Goal: Information Seeking & Learning: Understand process/instructions

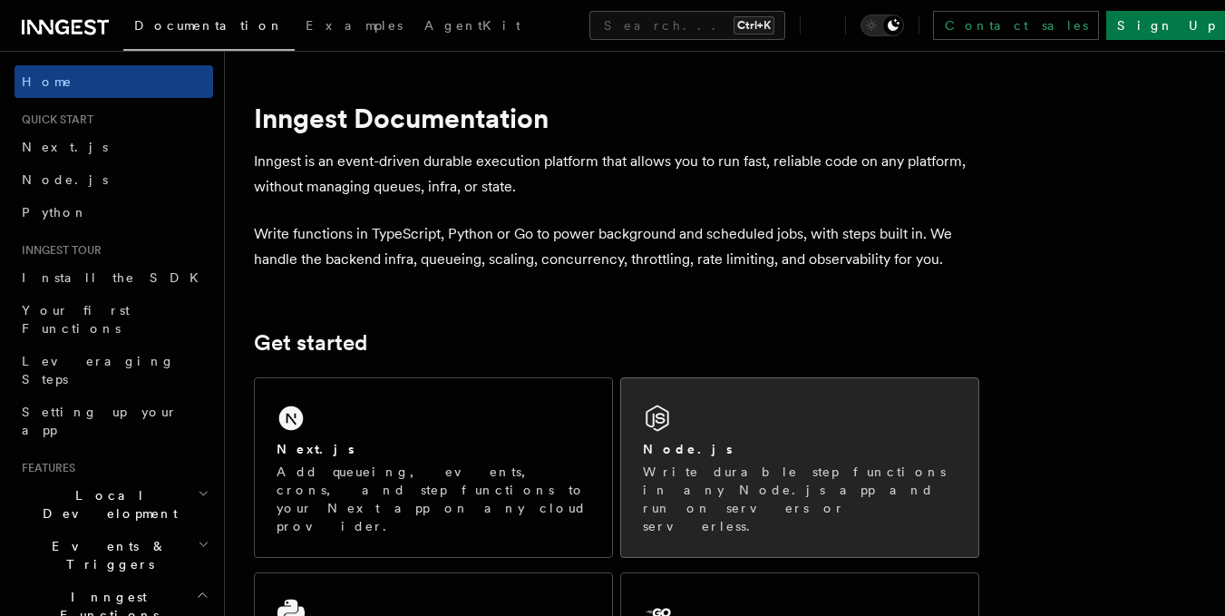
click at [687, 448] on div "Node.js" at bounding box center [800, 449] width 314 height 19
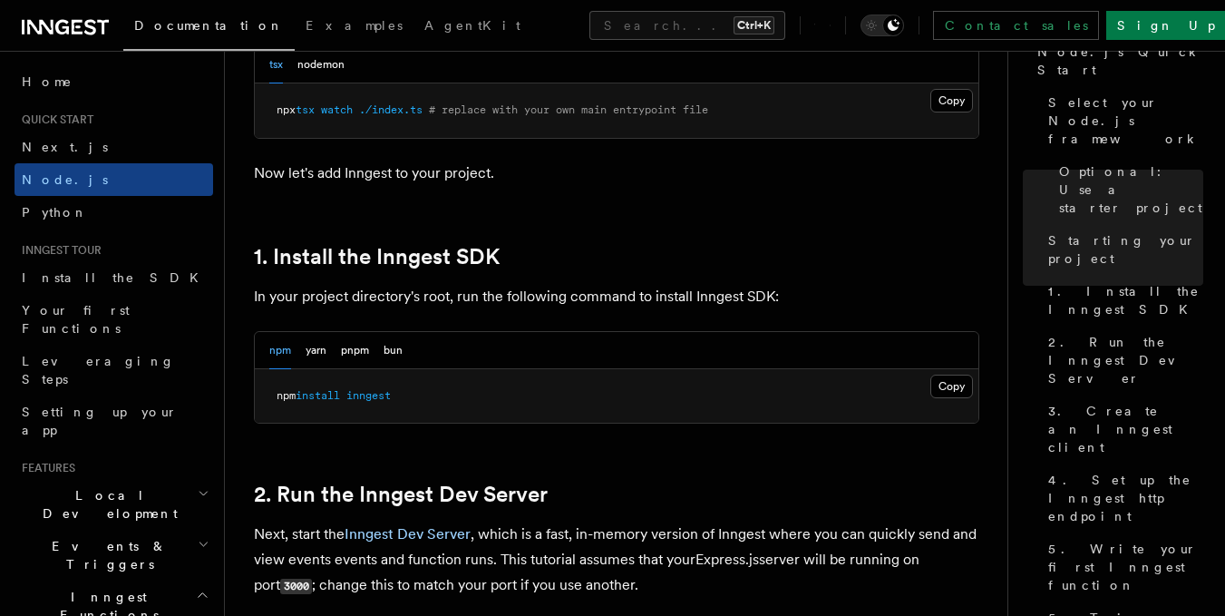
scroll to position [1008, 0]
drag, startPoint x: 425, startPoint y: 390, endPoint x: 279, endPoint y: 409, distance: 147.2
click at [279, 409] on pre "npm install inngest" at bounding box center [617, 395] width 724 height 54
click at [949, 392] on button "Copy Copied" at bounding box center [951, 386] width 43 height 24
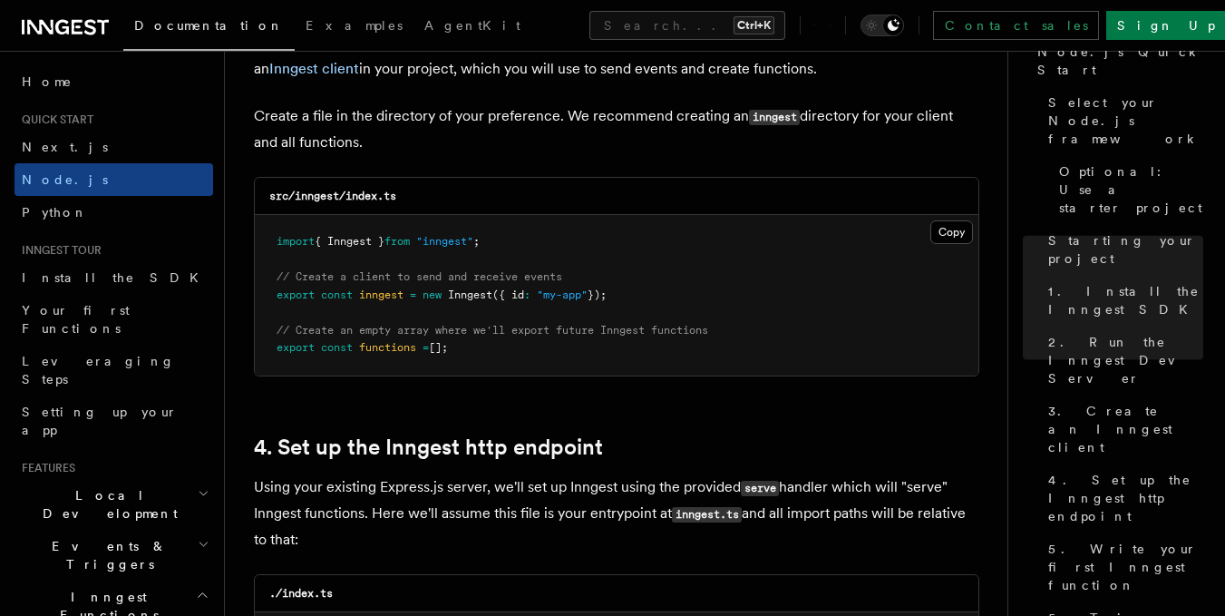
scroll to position [2407, 0]
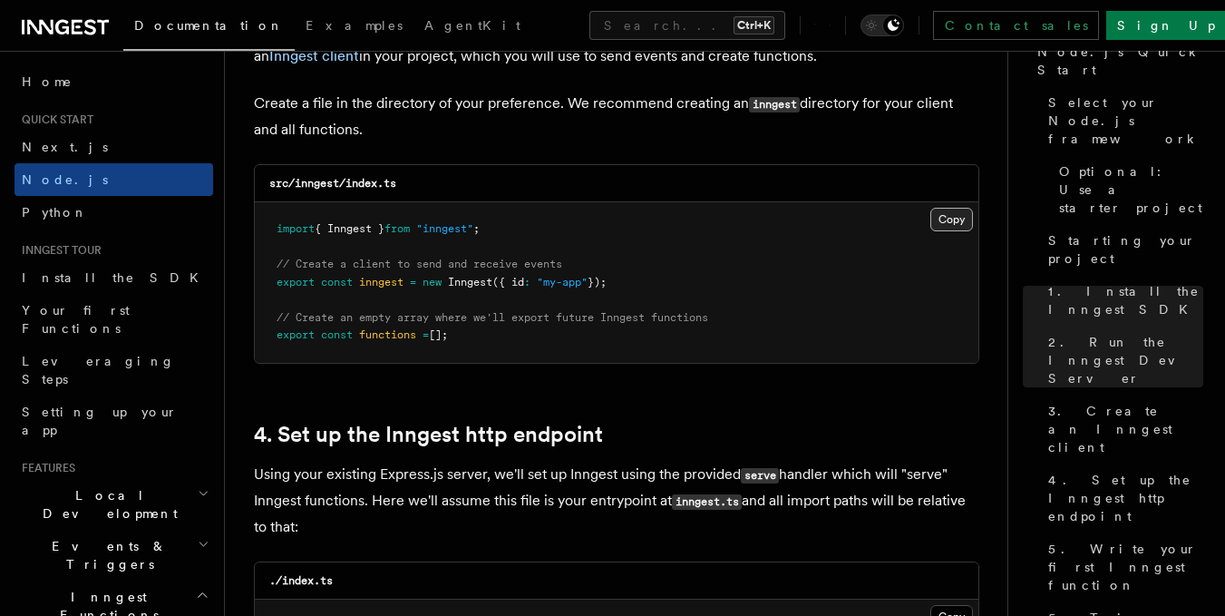
click at [961, 216] on button "Copy Copied" at bounding box center [951, 220] width 43 height 24
click at [946, 222] on button "Copy Copied" at bounding box center [951, 220] width 43 height 24
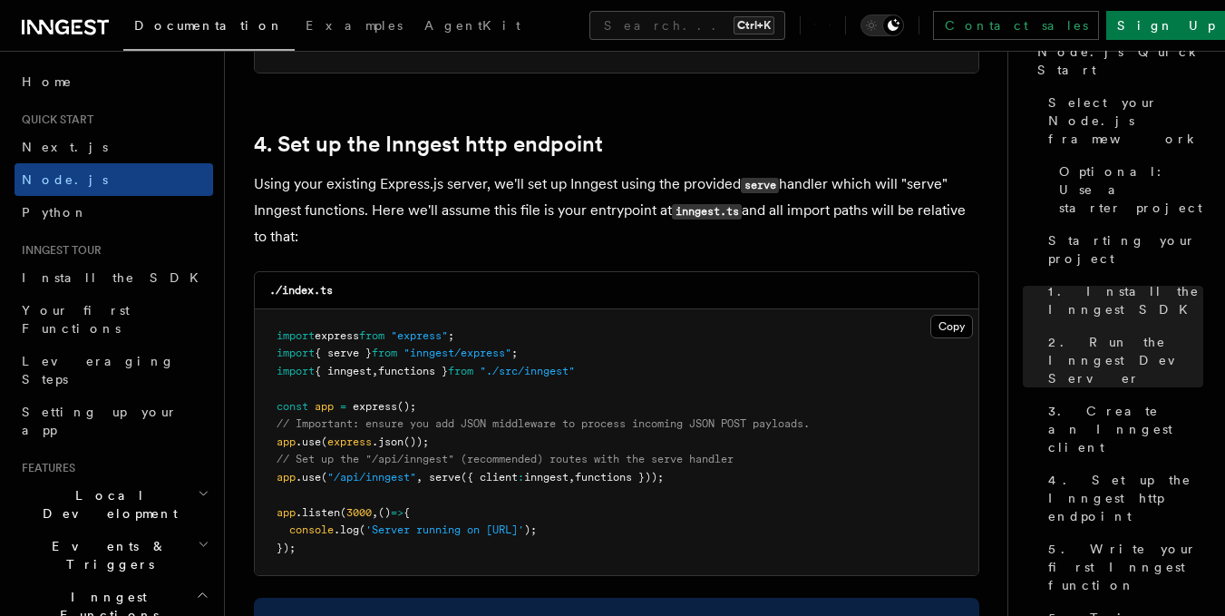
scroll to position [2709, 0]
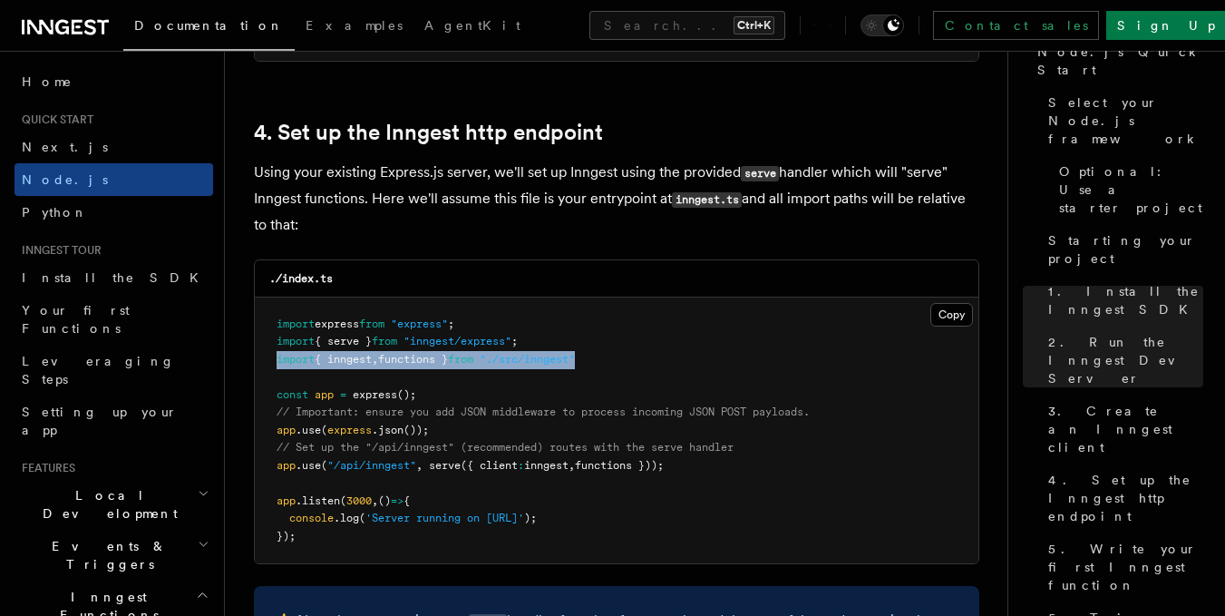
drag, startPoint x: 294, startPoint y: 352, endPoint x: 276, endPoint y: 356, distance: 18.7
click at [276, 356] on pre "import express from "express" ; import { serve } from "inngest/express" ; impor…" at bounding box center [617, 430] width 724 height 267
click at [369, 411] on span "// Important: ensure you add JSON middleware to process incoming JSON POST payl…" at bounding box center [543, 411] width 533 height 13
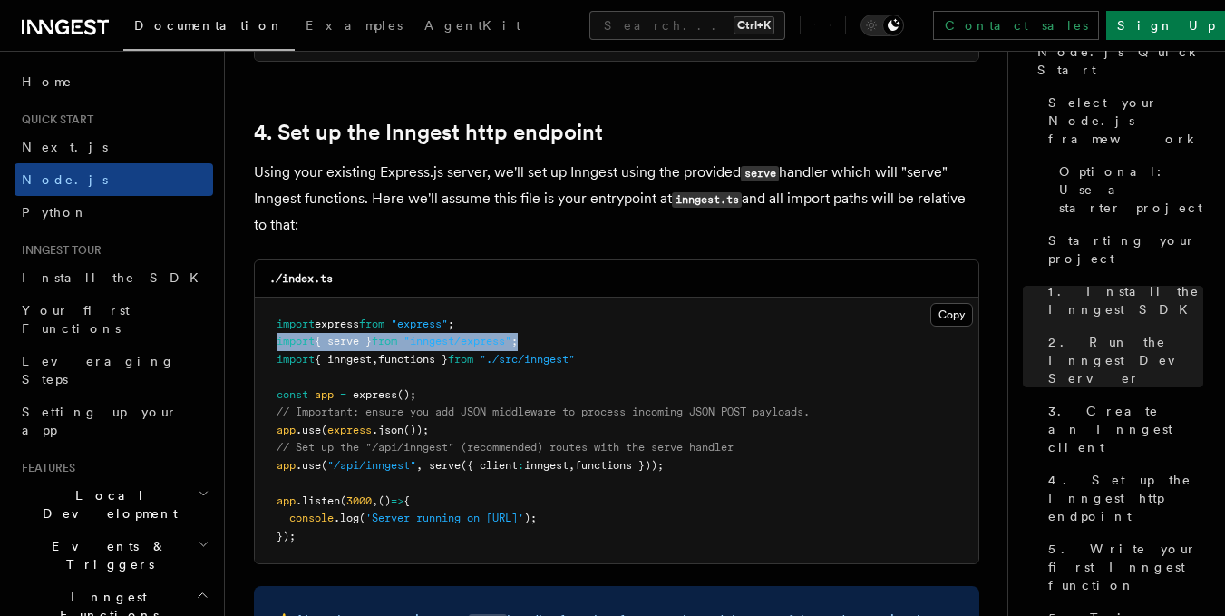
drag, startPoint x: 548, startPoint y: 340, endPoint x: 278, endPoint y: 348, distance: 269.5
click at [278, 348] on pre "import express from "express" ; import { serve } from "inngest/express" ; impor…" at bounding box center [617, 430] width 724 height 267
copy span "import { serve } from "inngest/express" ;"
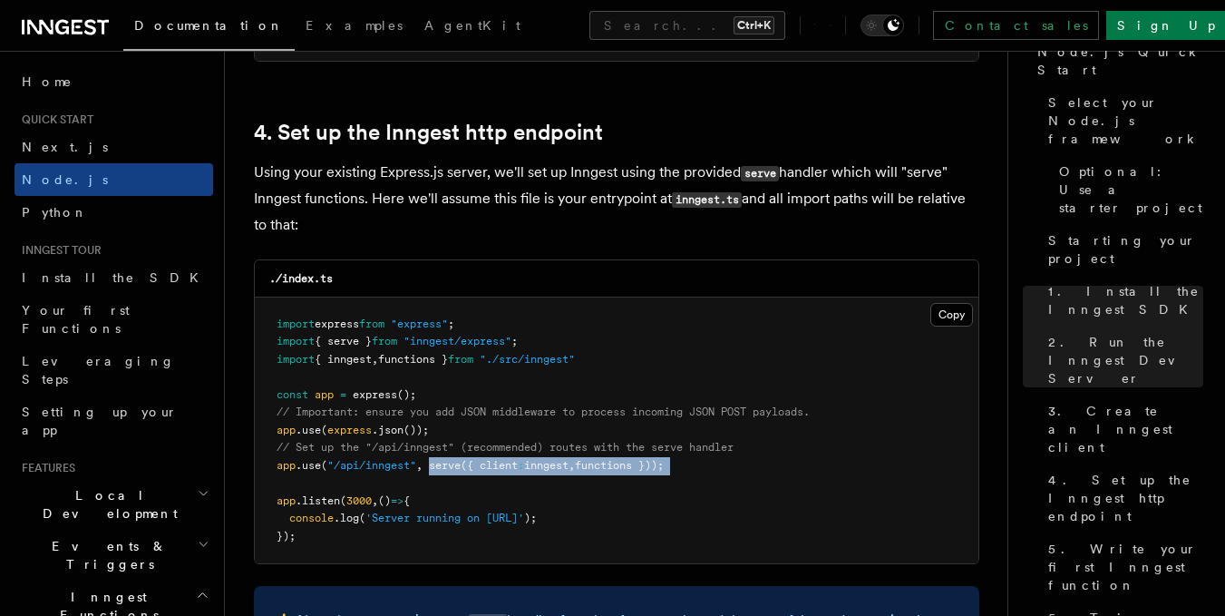
drag, startPoint x: 433, startPoint y: 462, endPoint x: 680, endPoint y: 475, distance: 247.9
click at [680, 475] on pre "import express from "express" ; import { serve } from "inngest/express" ; impor…" at bounding box center [617, 430] width 724 height 267
copy code "serve ({ client : inngest , functions }));"
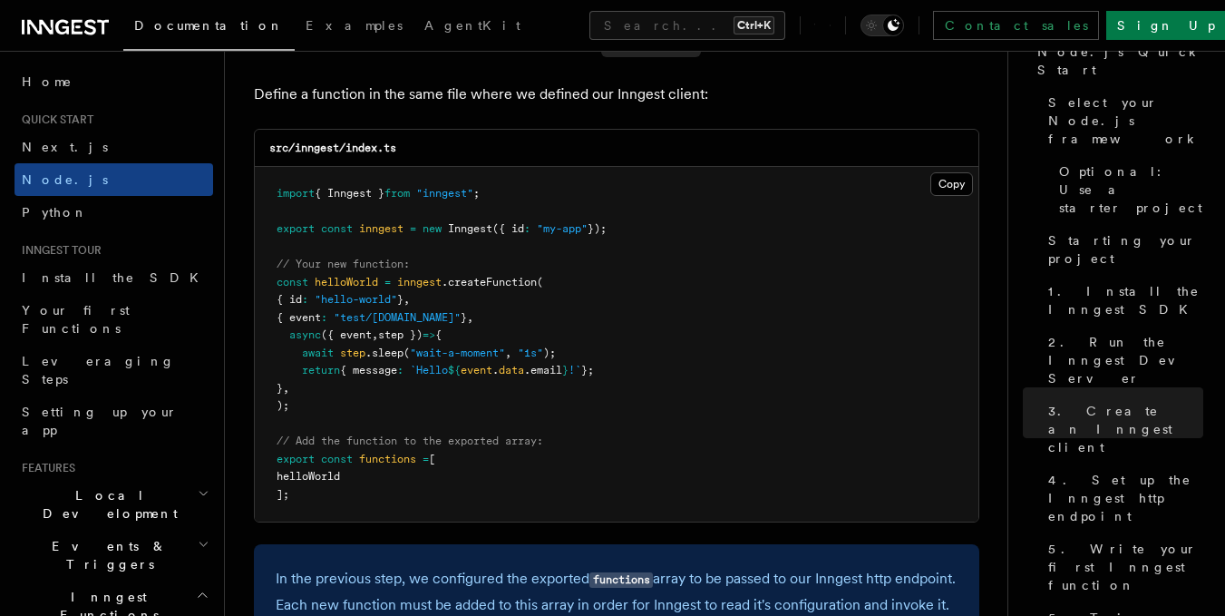
scroll to position [3621, 0]
